Goal: Transaction & Acquisition: Purchase product/service

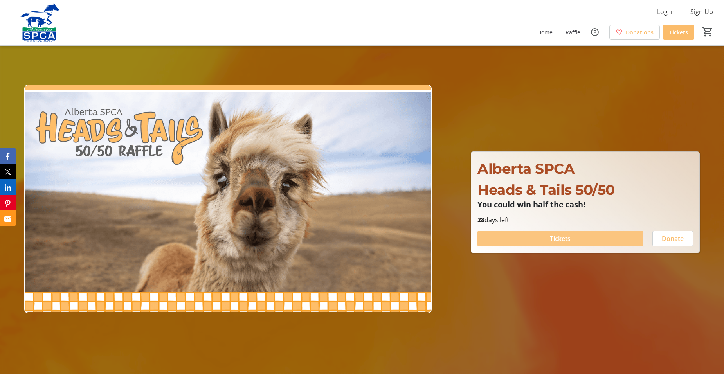
click at [558, 235] on span "Tickets" at bounding box center [560, 238] width 21 height 9
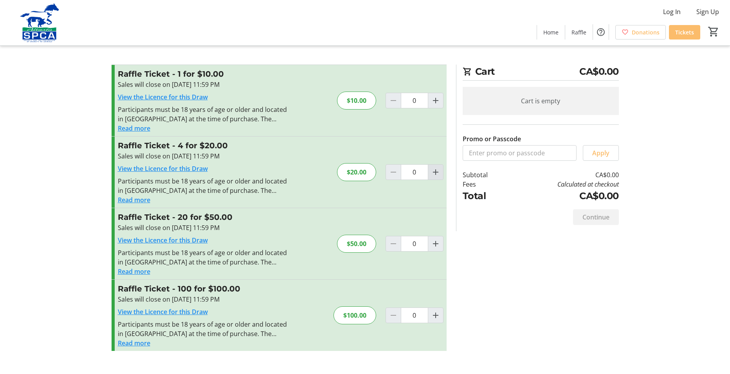
click at [437, 168] on mat-icon "Increment by one" at bounding box center [435, 172] width 9 height 9
type input "1"
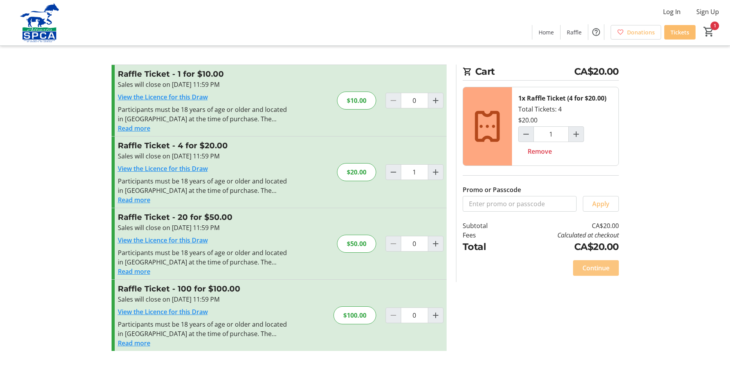
click at [604, 269] on span "Continue" at bounding box center [595, 267] width 27 height 9
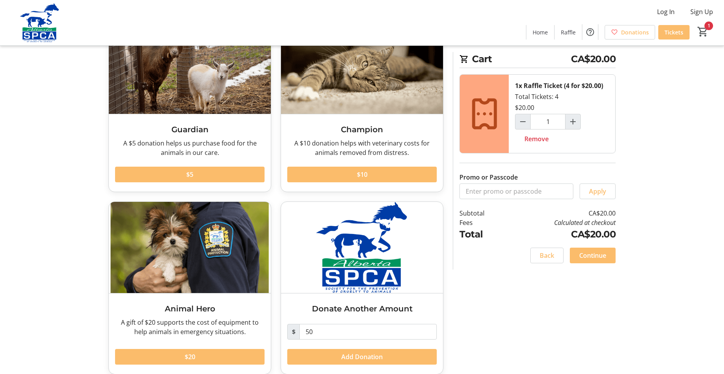
scroll to position [76, 0]
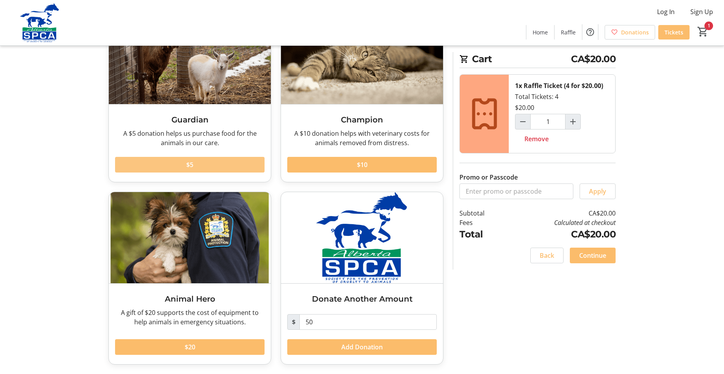
click at [197, 162] on span at bounding box center [190, 164] width 150 height 19
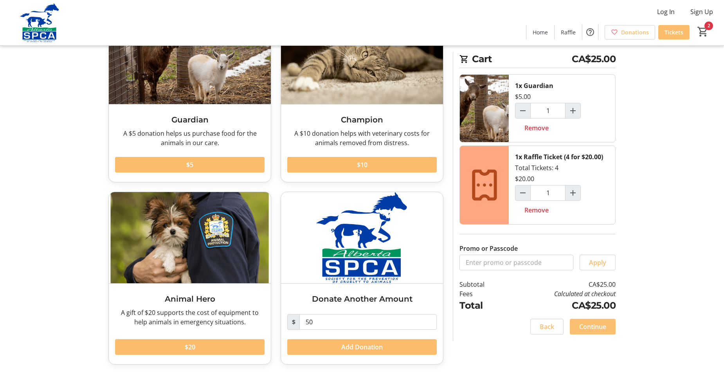
click at [597, 323] on span "Continue" at bounding box center [592, 326] width 27 height 9
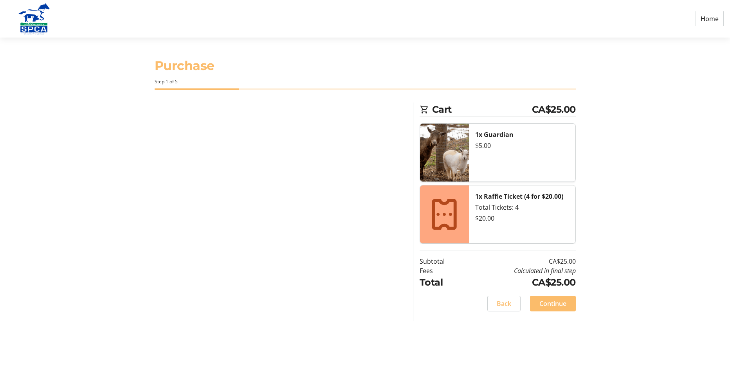
select select "CA"
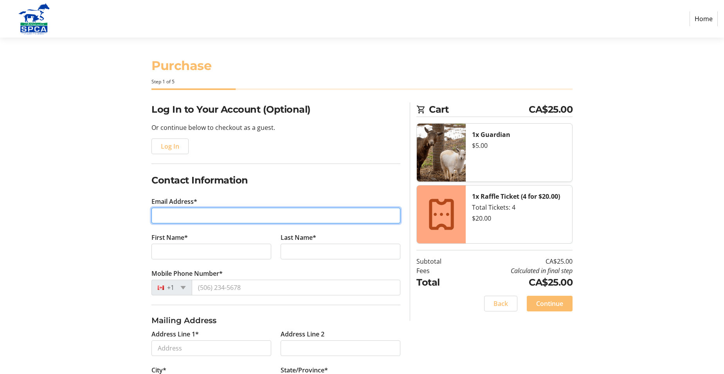
click at [187, 216] on input "Email Address*" at bounding box center [275, 216] width 249 height 16
type input "[EMAIL_ADDRESS][PERSON_NAME][DOMAIN_NAME]"
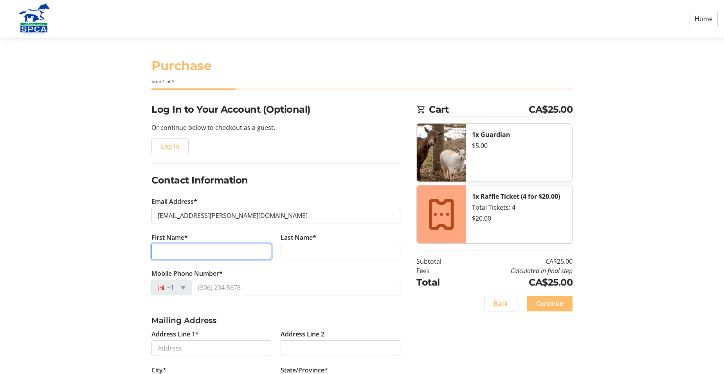
type input "[PERSON_NAME]"
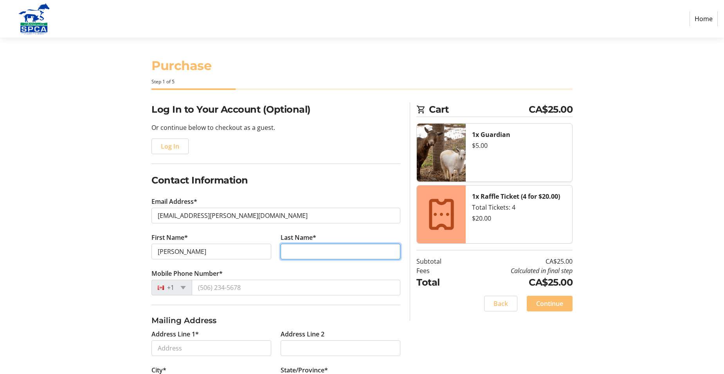
type input "Watrych"
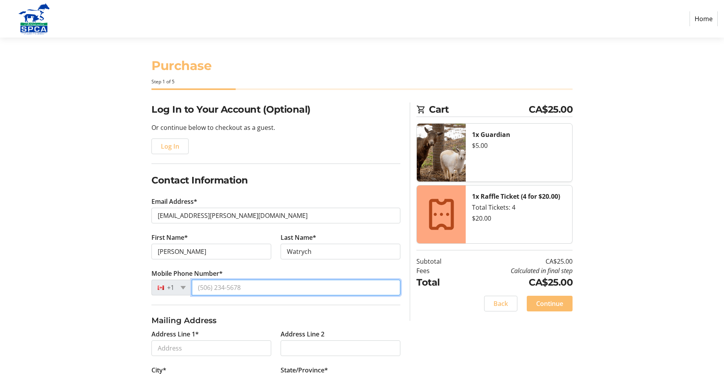
type input "[PHONE_NUMBER]"
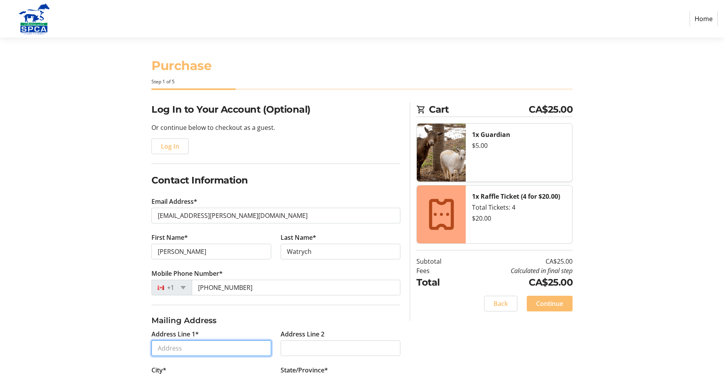
type input "[STREET_ADDRESS][PERSON_NAME] S.E."
type input "[GEOGRAPHIC_DATA]"
select select "AB"
type input "T2X 3R9"
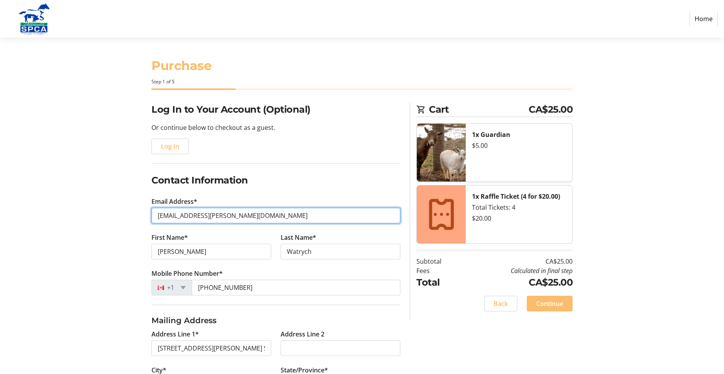
click at [222, 216] on input "[EMAIL_ADDRESS][PERSON_NAME][DOMAIN_NAME]" at bounding box center [275, 216] width 249 height 16
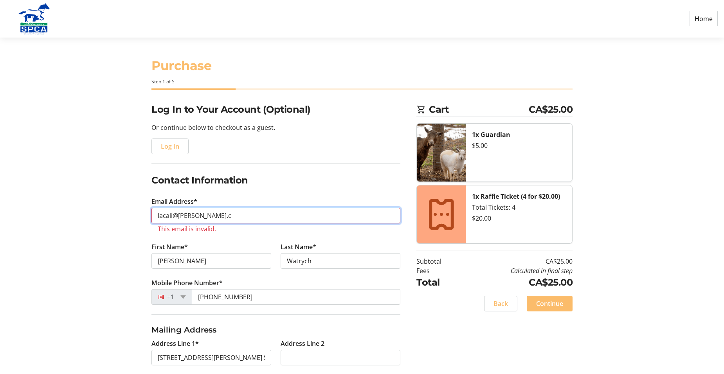
type input "[EMAIL_ADDRESS][PERSON_NAME][DOMAIN_NAME]"
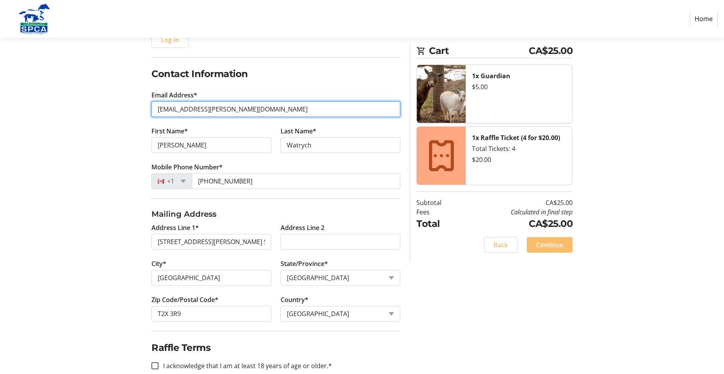
scroll to position [117, 0]
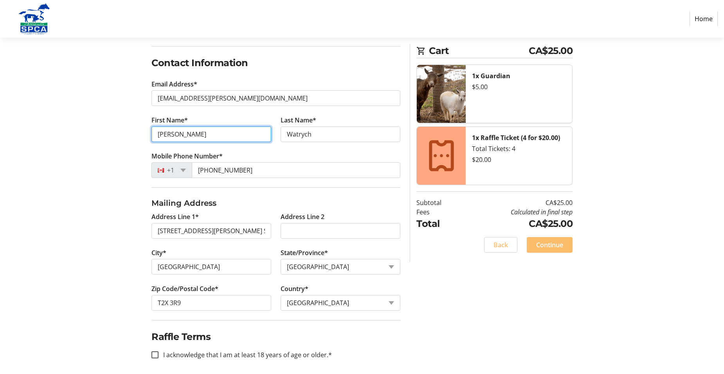
click at [213, 139] on input "[PERSON_NAME]" at bounding box center [211, 134] width 120 height 16
type input "[PERSON_NAME]"
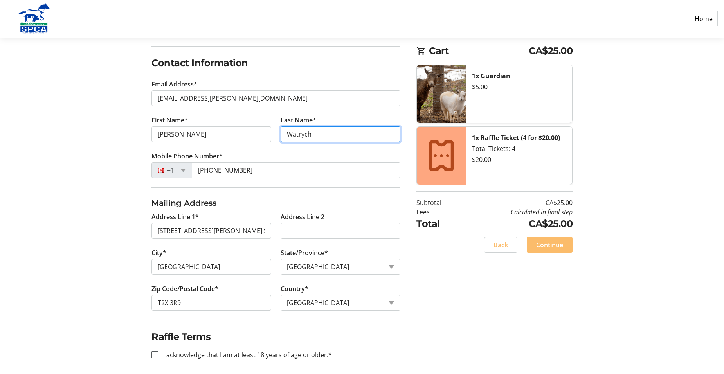
click at [338, 137] on input "Watrych" at bounding box center [341, 134] width 120 height 16
type input "Watrych"
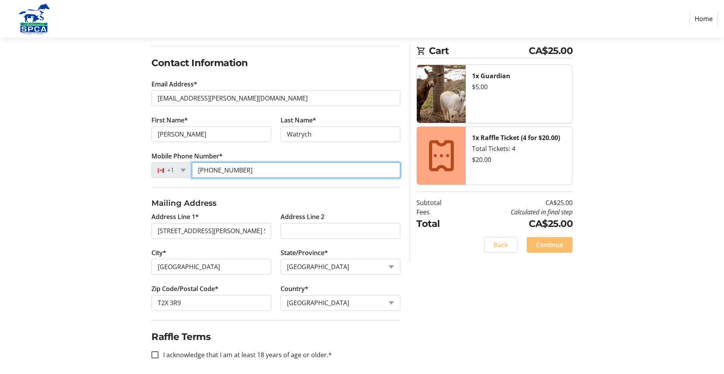
click at [265, 175] on input "[PHONE_NUMBER]" at bounding box center [296, 170] width 209 height 16
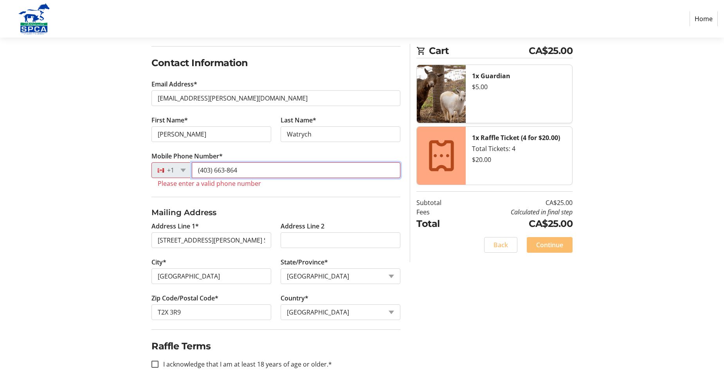
type input "[PHONE_NUMBER]"
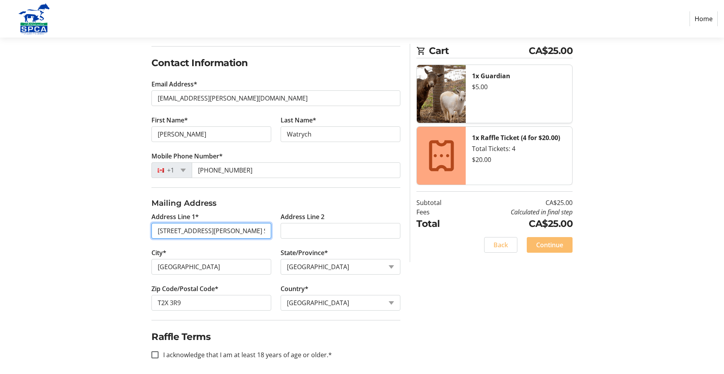
click at [249, 228] on input "[STREET_ADDRESS][PERSON_NAME] S.E." at bounding box center [211, 231] width 120 height 16
type input "[STREET_ADDRESS][PERSON_NAME] S.E."
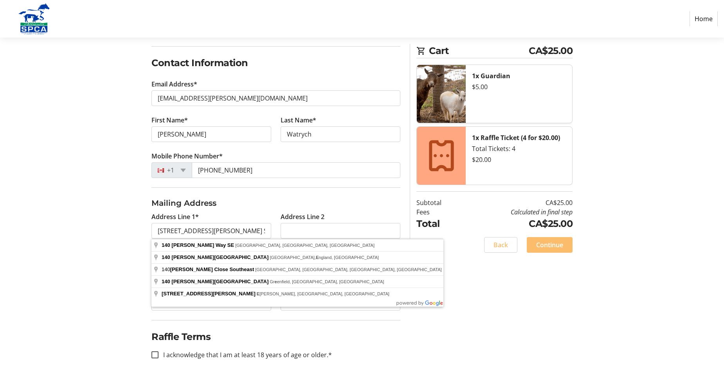
drag, startPoint x: 514, startPoint y: 319, endPoint x: 503, endPoint y: 318, distance: 10.6
click at [514, 319] on div "Log In to Your Account (Optional) Or continue below to checkout as a guest. Log…" at bounding box center [362, 181] width 517 height 393
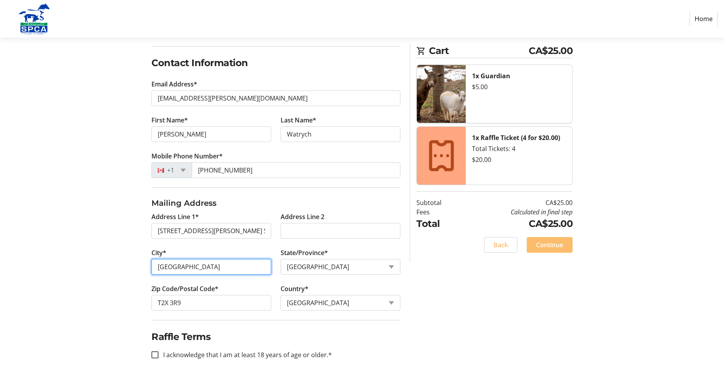
click at [230, 260] on input "[GEOGRAPHIC_DATA]" at bounding box center [211, 267] width 120 height 16
type input "[GEOGRAPHIC_DATA]"
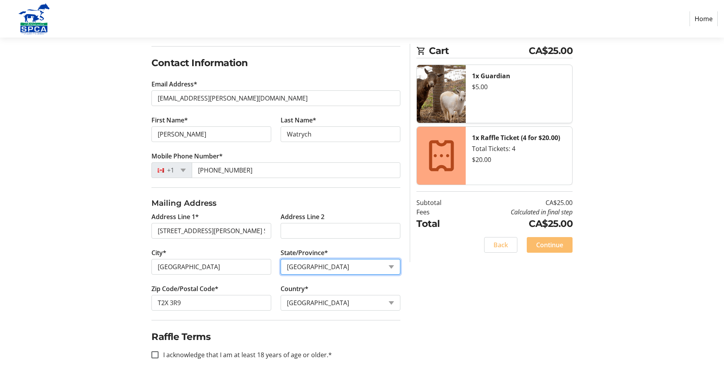
click at [330, 272] on select "State or Province State or Province [GEOGRAPHIC_DATA] [GEOGRAPHIC_DATA] [GEOGRA…" at bounding box center [341, 267] width 120 height 16
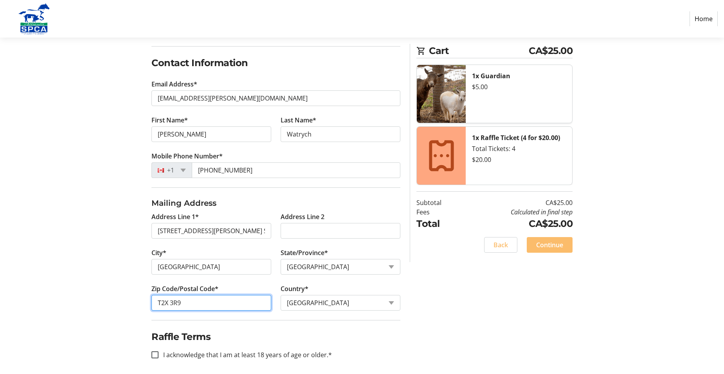
click at [215, 302] on input "T2X 3R9" at bounding box center [211, 303] width 120 height 16
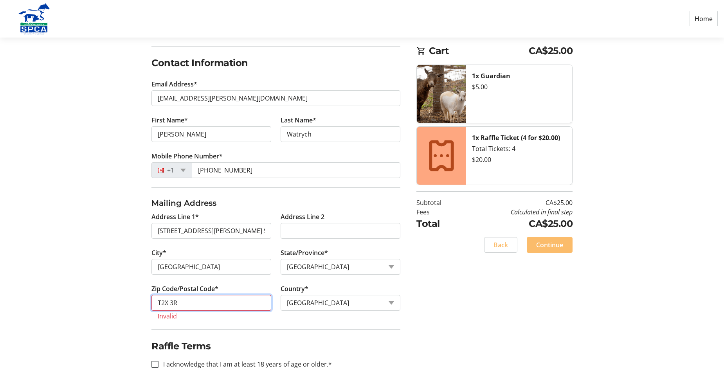
type input "T2X 3R9"
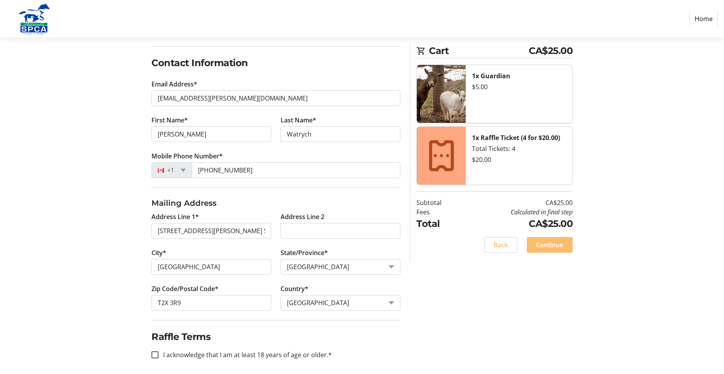
click at [564, 332] on div "Log In to Your Account (Optional) Or continue below to checkout as a guest. Log…" at bounding box center [362, 181] width 517 height 393
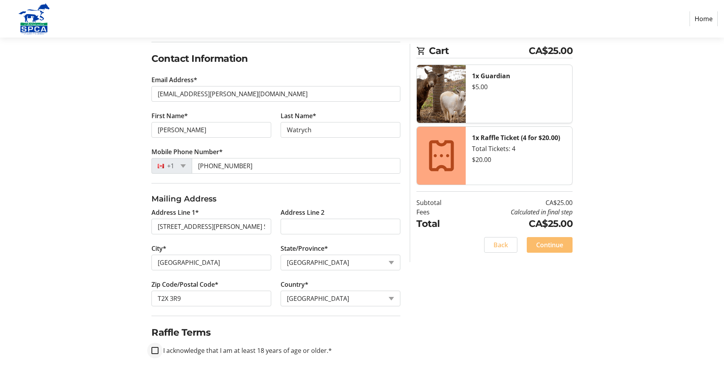
click at [149, 350] on div at bounding box center [155, 350] width 19 height 19
checkbox input "true"
click at [550, 246] on span "Continue" at bounding box center [549, 244] width 27 height 9
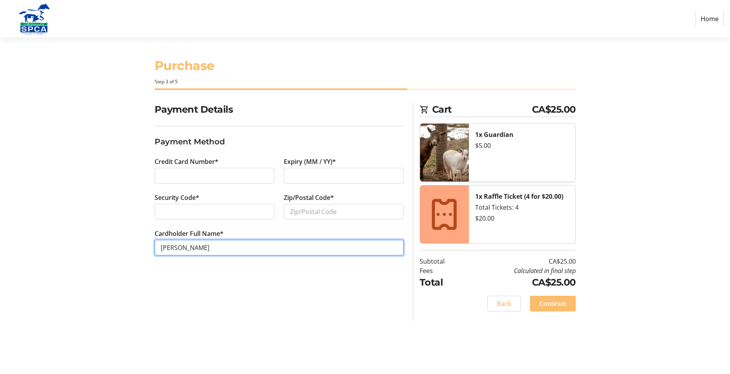
click at [177, 249] on input "[PERSON_NAME]" at bounding box center [279, 248] width 249 height 16
type input "[PERSON_NAME]"
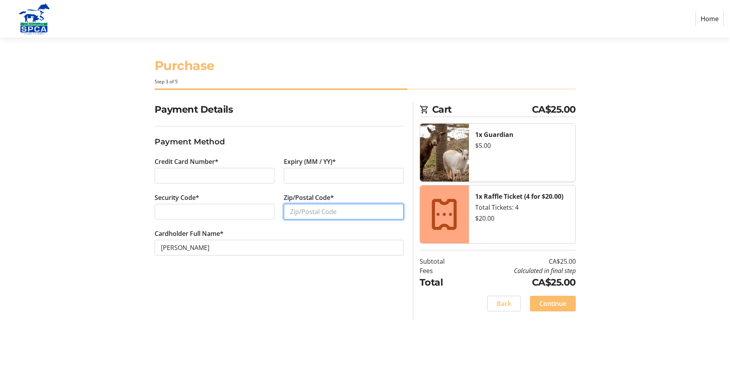
click at [314, 219] on input "Zip/Postal Code*" at bounding box center [344, 212] width 120 height 16
type input "T2X 3R9"
click at [369, 181] on div at bounding box center [344, 176] width 120 height 16
click at [160, 175] on div at bounding box center [215, 176] width 120 height 16
click at [281, 332] on div "Purchase Step 3 of 5 Cart CA$25.00 1x Guardian $5.00 1x Raffle Ticket (4 for $2…" at bounding box center [365, 206] width 517 height 337
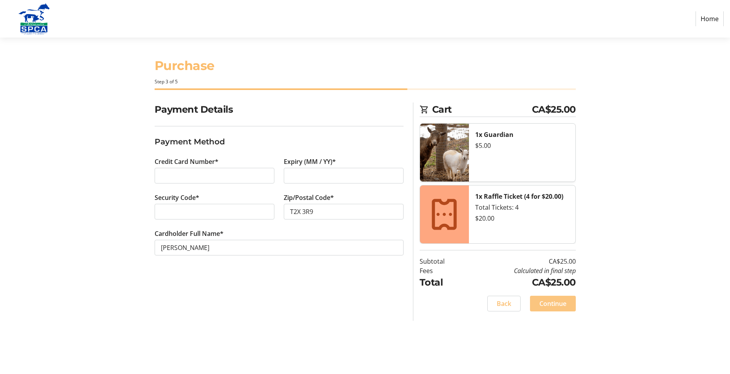
click at [551, 303] on span "Continue" at bounding box center [552, 303] width 27 height 9
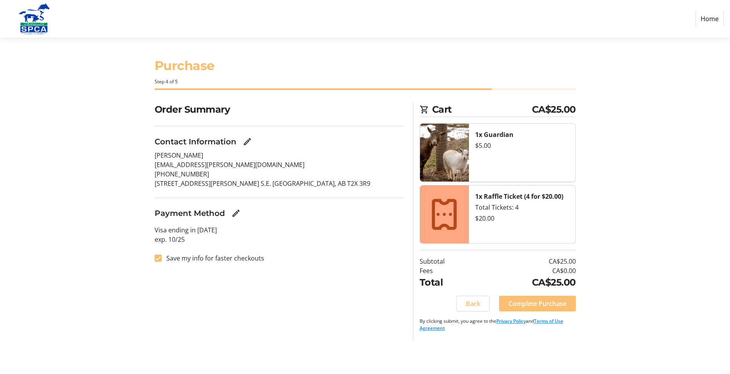
click at [530, 300] on span "Complete Purchase" at bounding box center [537, 303] width 58 height 9
